Goal: Information Seeking & Learning: Learn about a topic

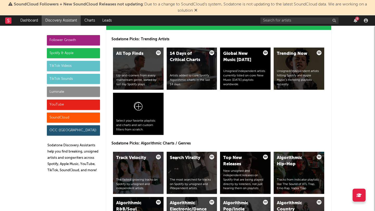
scroll to position [542, 0]
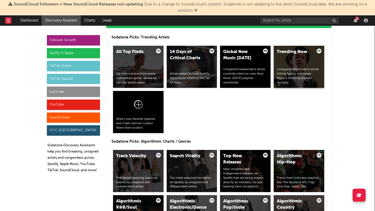
click at [296, 73] on div "Unsigned/independent artists hitting Spotify and Apple Music’s trending playlis…" at bounding box center [299, 75] width 44 height 17
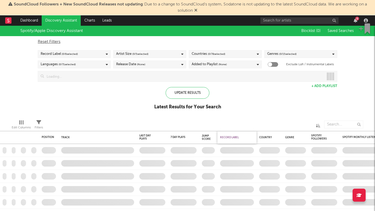
checkbox input "true"
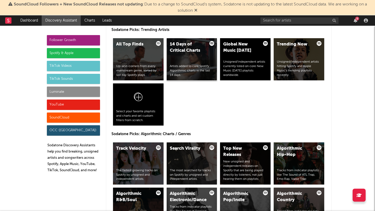
scroll to position [552, 0]
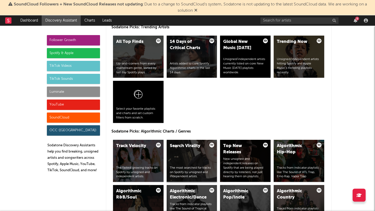
click at [181, 149] on div "Search Virality" at bounding box center [187, 146] width 35 height 6
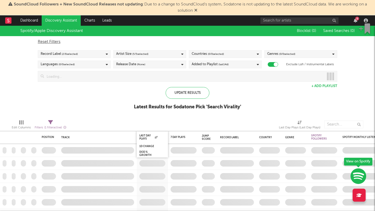
checkbox input "true"
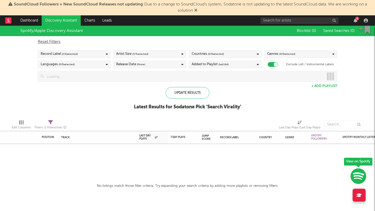
click at [232, 53] on div "Countries ( 0 / 0 selected)" at bounding box center [225, 54] width 73 height 8
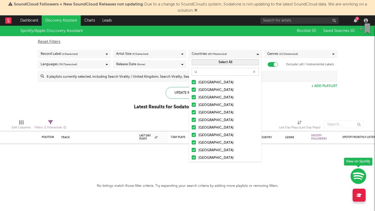
type input "u"
click at [207, 82] on div "[GEOGRAPHIC_DATA]" at bounding box center [228, 83] width 60 height 6
click at [191, 82] on input "[GEOGRAPHIC_DATA]" at bounding box center [191, 83] width 0 height 6
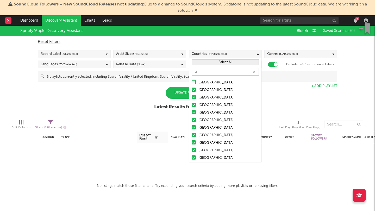
click at [218, 83] on div "[GEOGRAPHIC_DATA]" at bounding box center [228, 83] width 60 height 6
click at [191, 83] on input "[GEOGRAPHIC_DATA]" at bounding box center [191, 83] width 0 height 6
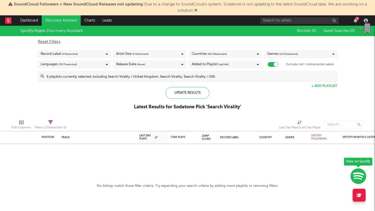
click at [293, 95] on div "Spotify/Apple Discovery Assistant Blocklist ( 0 ) Saved Searches ( 0 ) Reset Fi…" at bounding box center [187, 71] width 375 height 90
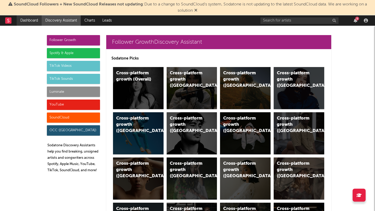
click at [34, 22] on link "Dashboard" at bounding box center [29, 20] width 25 height 10
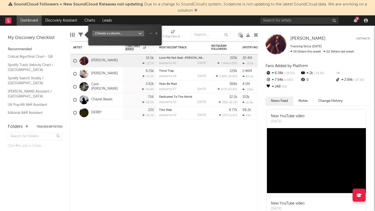
click at [81, 34] on icon at bounding box center [80, 35] width 5 height 5
click at [104, 33] on body "SoundCloud Followers + New SoundCloud Releases not updating : Due to a change t…" at bounding box center [187, 105] width 375 height 211
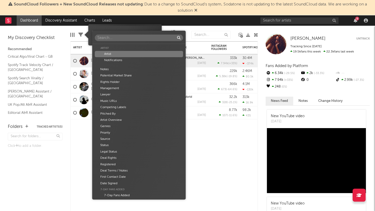
click at [111, 54] on div "Artist" at bounding box center [139, 54] width 88 height 6
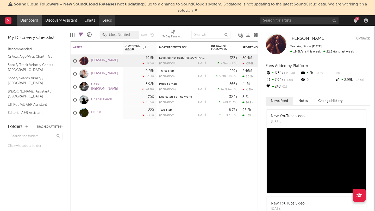
click at [106, 22] on link "Leads" at bounding box center [107, 20] width 17 height 10
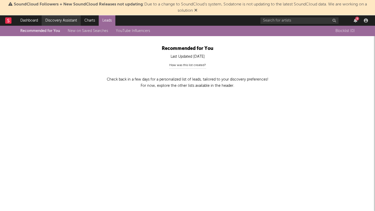
click at [65, 19] on link "Discovery Assistant" at bounding box center [61, 20] width 39 height 10
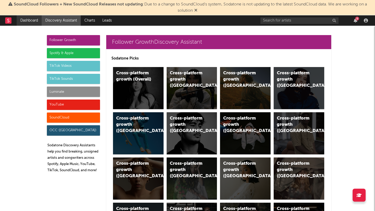
click at [35, 20] on link "Dashboard" at bounding box center [29, 20] width 25 height 10
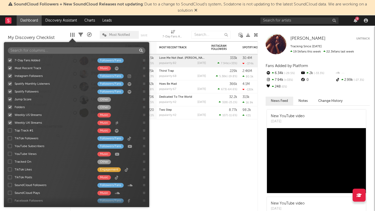
click at [73, 36] on div at bounding box center [72, 35] width 4 height 4
click at [178, 158] on div "Artist Notifications 7-Day Fans Added WoW % Change Most Recent Track Popularity…" at bounding box center [163, 126] width 187 height 170
click at [72, 36] on div at bounding box center [72, 35] width 4 height 4
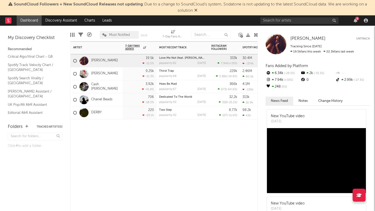
click at [174, 155] on div "Artist Notifications 7-Day Fans Added WoW % Change Most Recent Track Popularity…" at bounding box center [163, 126] width 187 height 170
click at [34, 102] on link "UK Pop/Alt A&R Assistant" at bounding box center [32, 105] width 49 height 6
click at [134, 140] on div "Artist Notifications 7-Day Fans Added WoW % Change Most Recent Track Popularity…" at bounding box center [163, 126] width 187 height 170
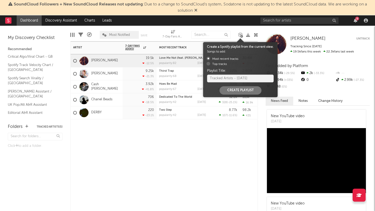
click at [240, 35] on icon at bounding box center [241, 36] width 3 height 3
click at [227, 80] on input "Tracked Artists - [DATE]" at bounding box center [240, 79] width 67 height 8
click at [239, 94] on button "Create Playlist" at bounding box center [240, 90] width 42 height 8
radio input "true"
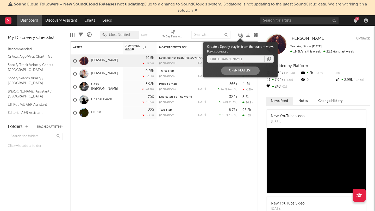
click at [237, 72] on button "Open Playlist" at bounding box center [240, 71] width 39 height 8
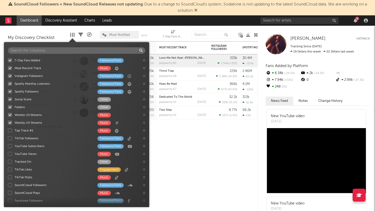
click at [73, 35] on div at bounding box center [72, 35] width 4 height 4
click at [171, 162] on div "Artist Notifications 7-Day Fans Added WoW % Change Most Recent Track Popularity…" at bounding box center [163, 126] width 187 height 170
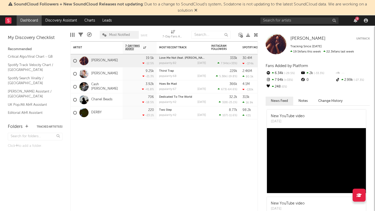
click at [72, 35] on div at bounding box center [72, 35] width 1 height 4
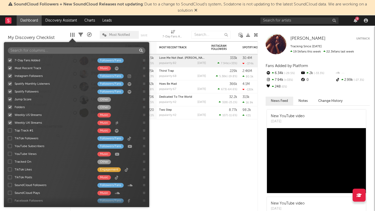
click at [110, 168] on div "Engagement" at bounding box center [108, 170] width 23 height 5
click at [8, 168] on input "TikTok Likes Engagement" at bounding box center [8, 169] width 0 height 5
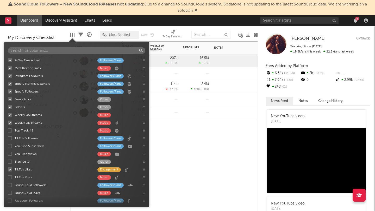
click at [185, 163] on div "Spotify Monthly Listeners 7d Change WoW % Change Spotify Followers 7d Change Wo…" at bounding box center [163, 126] width 187 height 170
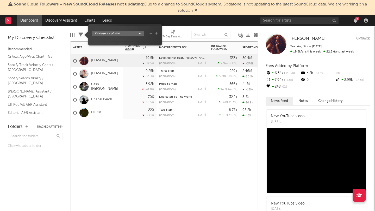
click at [81, 35] on icon at bounding box center [80, 35] width 5 height 5
click at [70, 42] on div "My Discovery Checklist Recommended Critical Algo/Viral Chart - GB Spotify Track…" at bounding box center [35, 72] width 70 height 93
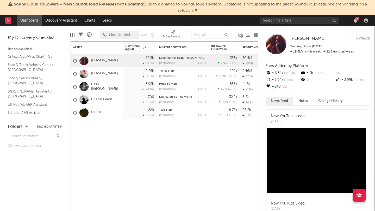
click at [91, 35] on icon at bounding box center [89, 35] width 5 height 5
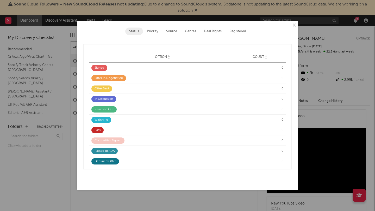
click at [97, 29] on div "Status Priority Source Genres Deal Rights Registered" at bounding box center [187, 32] width 208 height 8
click at [292, 24] on button "×" at bounding box center [294, 25] width 6 height 6
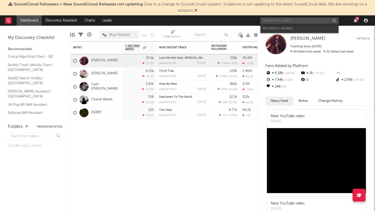
click at [308, 18] on input "text" at bounding box center [299, 20] width 78 height 7
type input "j"
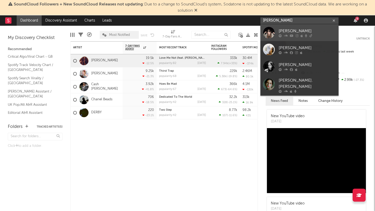
type input "[PERSON_NAME]"
click at [275, 31] on link "[PERSON_NAME]" at bounding box center [299, 32] width 78 height 17
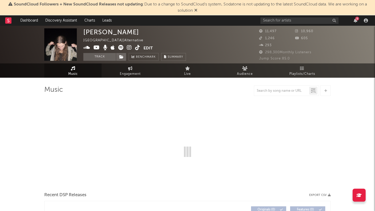
select select "6m"
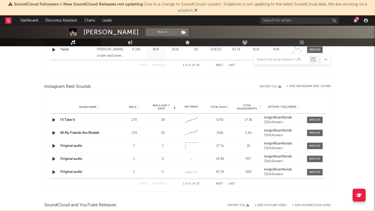
scroll to position [318, 0]
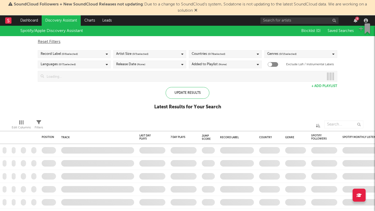
checkbox input "true"
